Goal: Navigation & Orientation: Find specific page/section

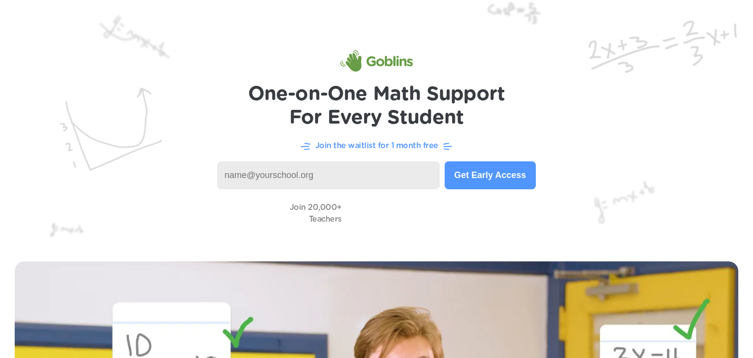
click at [395, 199] on video at bounding box center [396, 213] width 98 height 28
click at [420, 187] on input at bounding box center [328, 175] width 223 height 28
click at [369, 171] on input "penns v" at bounding box center [328, 175] width 223 height 28
type input "penns valley"
click at [522, 172] on button "Get Early Access" at bounding box center [490, 175] width 91 height 28
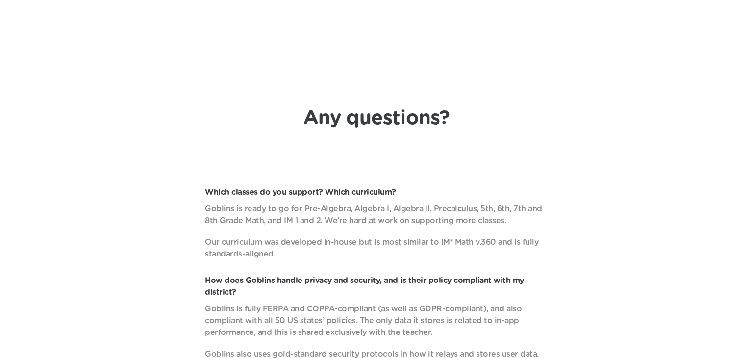
scroll to position [3581, 0]
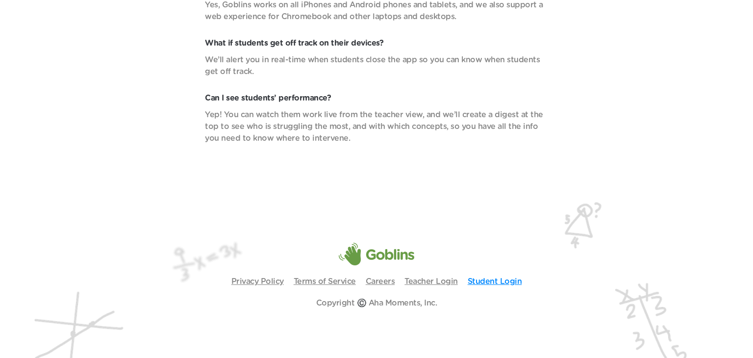
click at [506, 279] on link "Student Login" at bounding box center [495, 281] width 54 height 8
